Goal: Information Seeking & Learning: Check status

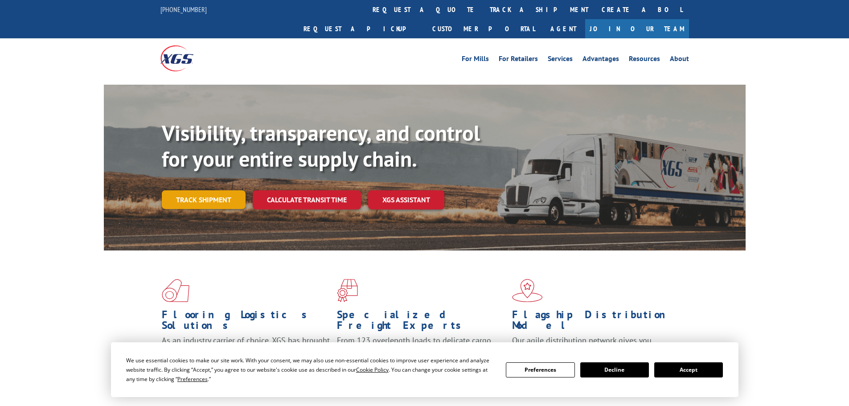
click at [207, 190] on link "Track shipment" at bounding box center [204, 199] width 84 height 19
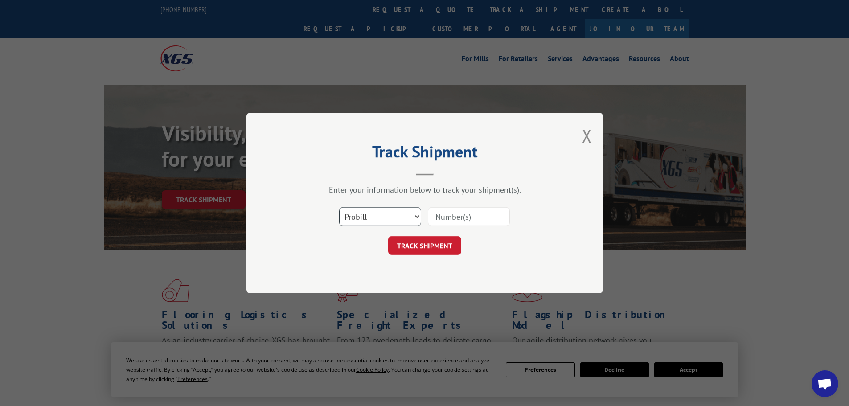
click at [385, 217] on select "Select category... Probill BOL PO" at bounding box center [380, 216] width 82 height 19
select select "po"
click at [339, 207] on select "Select category... Probill BOL PO" at bounding box center [380, 216] width 82 height 19
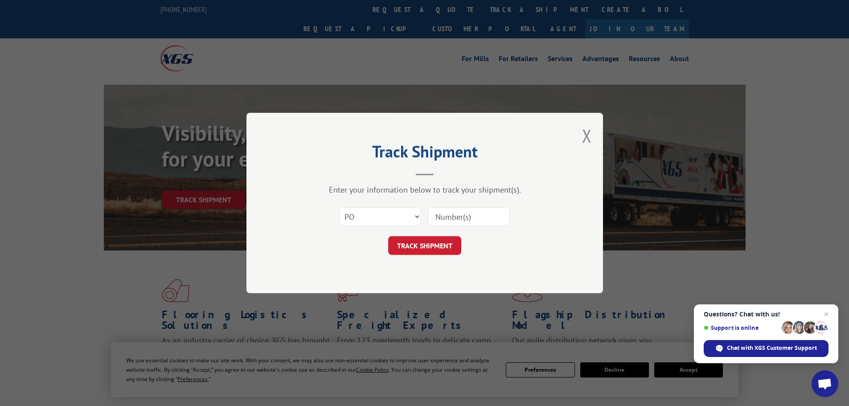
click at [442, 219] on input at bounding box center [469, 216] width 82 height 19
paste input "73520832"
type input "73520832"
click at [427, 243] on button "TRACK SHIPMENT" at bounding box center [424, 245] width 73 height 19
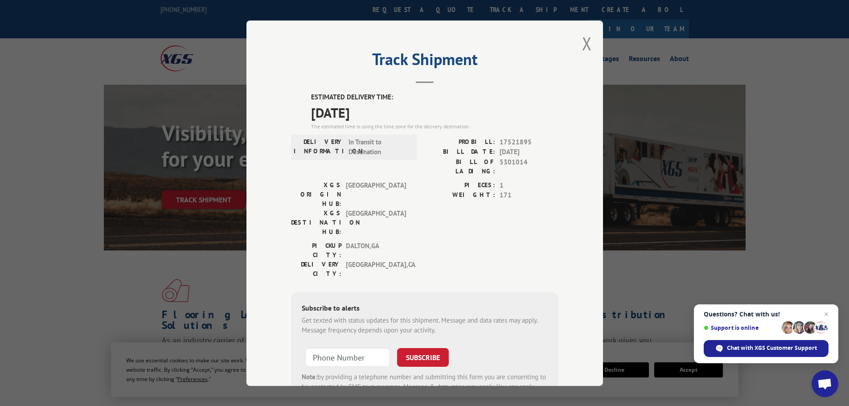
drag, startPoint x: 584, startPoint y: 46, endPoint x: 575, endPoint y: 44, distance: 8.7
click at [584, 45] on button "Close modal" at bounding box center [587, 44] width 10 height 24
